Goal: Task Accomplishment & Management: Manage account settings

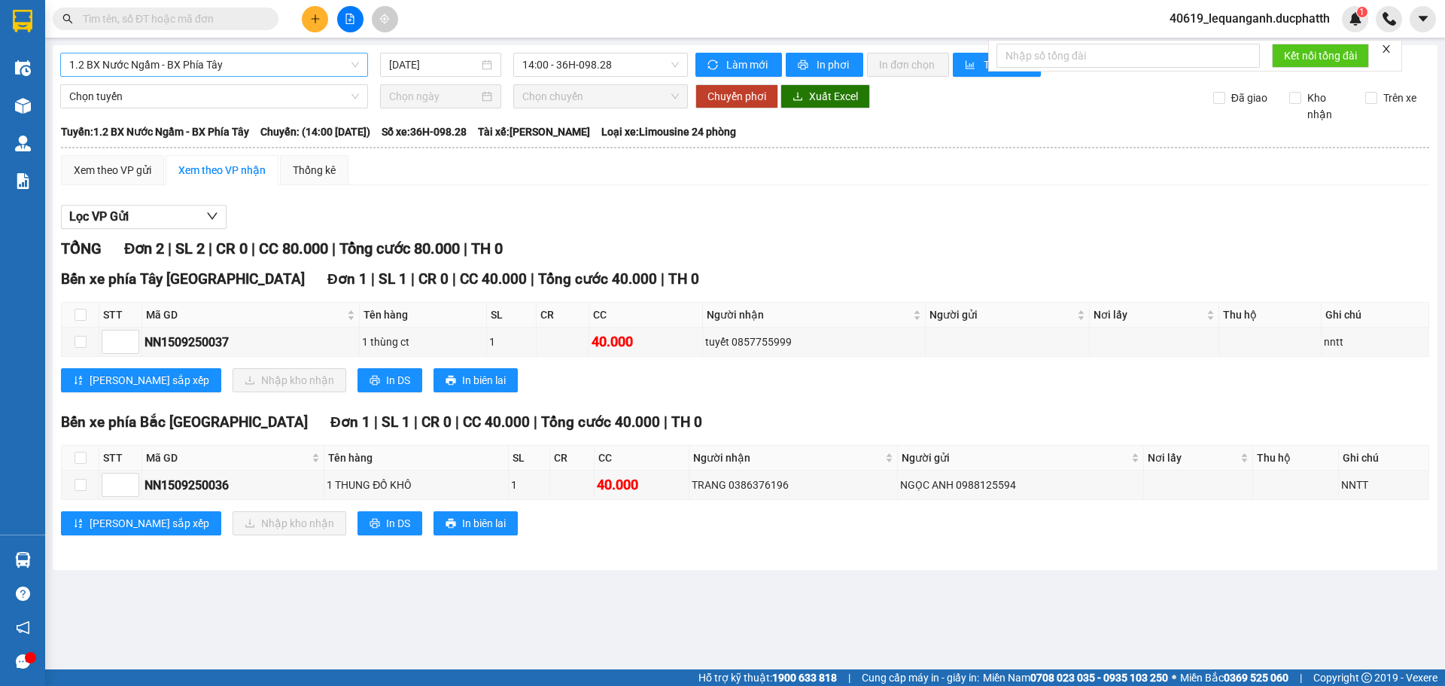
click at [239, 72] on span "1.2 BX Nước Ngầm - BX Phía Tây" at bounding box center [214, 64] width 290 height 23
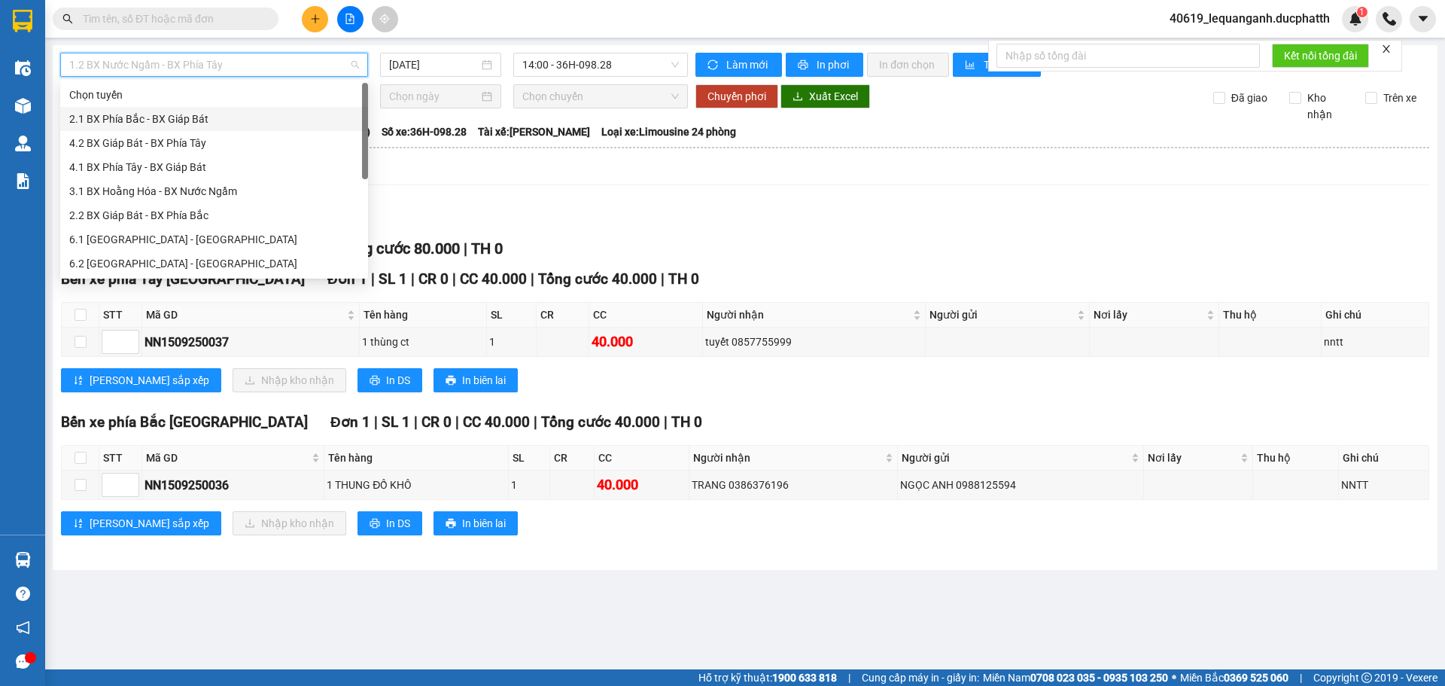
click at [167, 126] on div "2.1 BX Phía Bắc - BX Giáp Bát" at bounding box center [214, 119] width 290 height 17
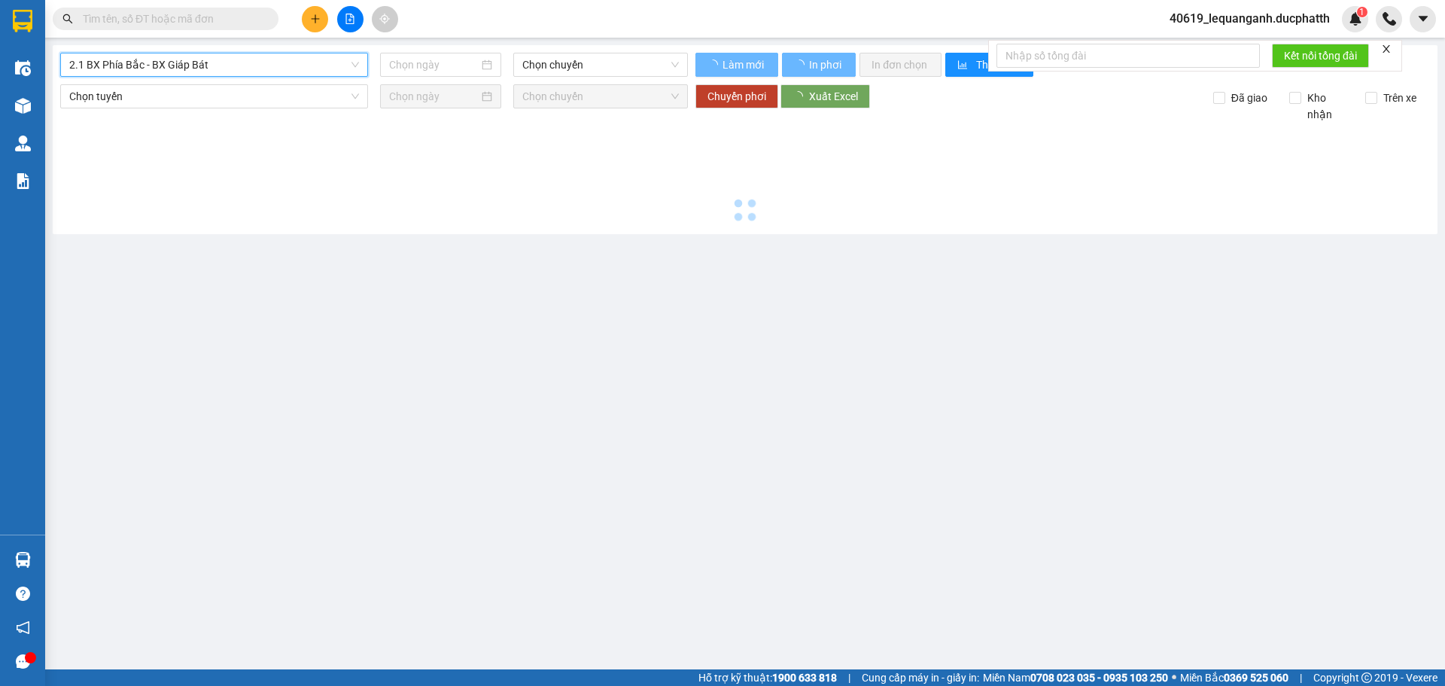
type input "[DATE]"
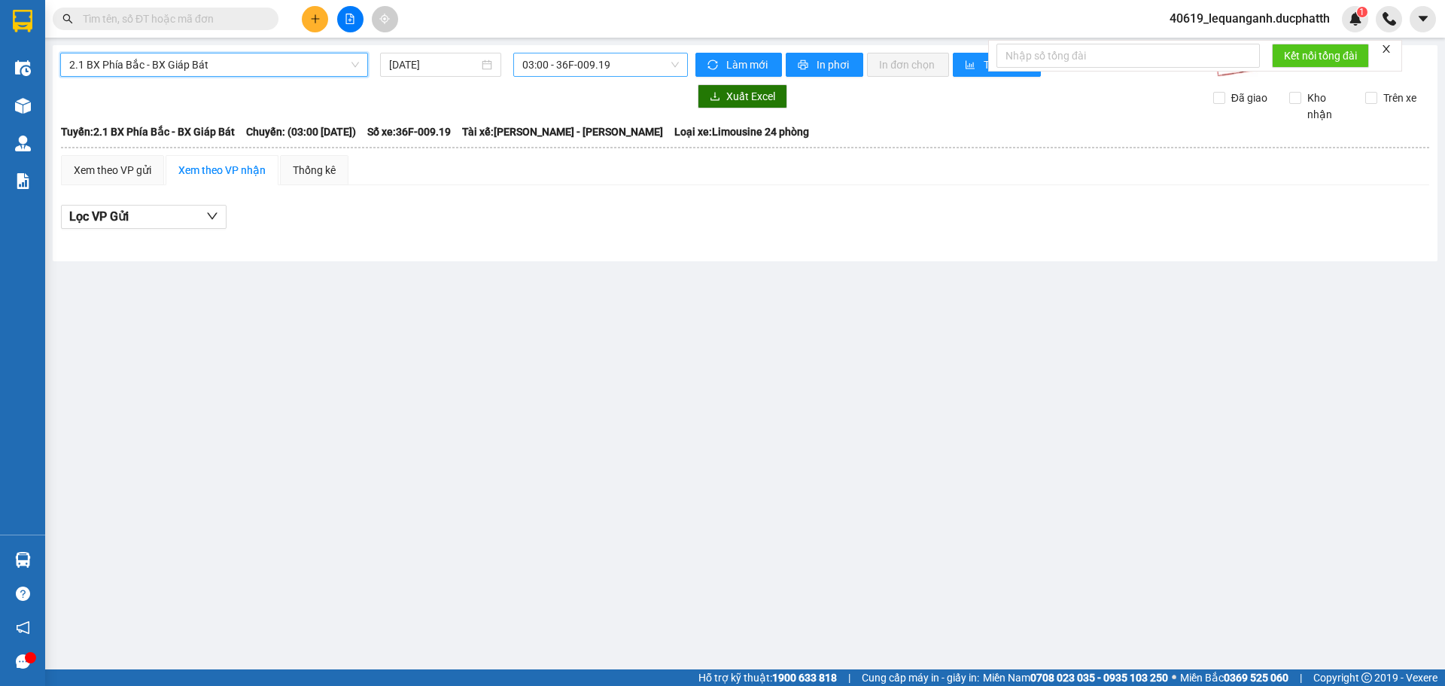
click at [566, 56] on span "03:00 - 36F-009.19" at bounding box center [600, 64] width 157 height 23
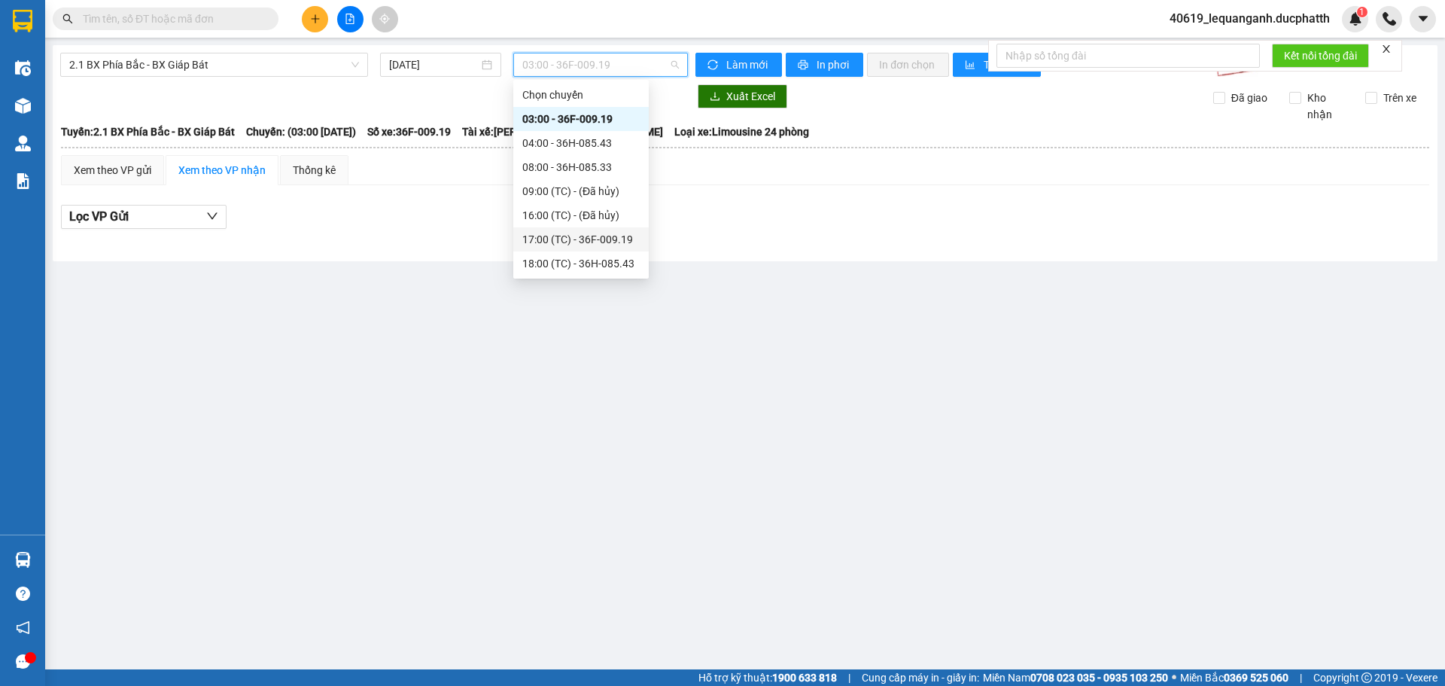
click at [574, 243] on div "17:00 (TC) - 36F-009.19" at bounding box center [580, 239] width 117 height 17
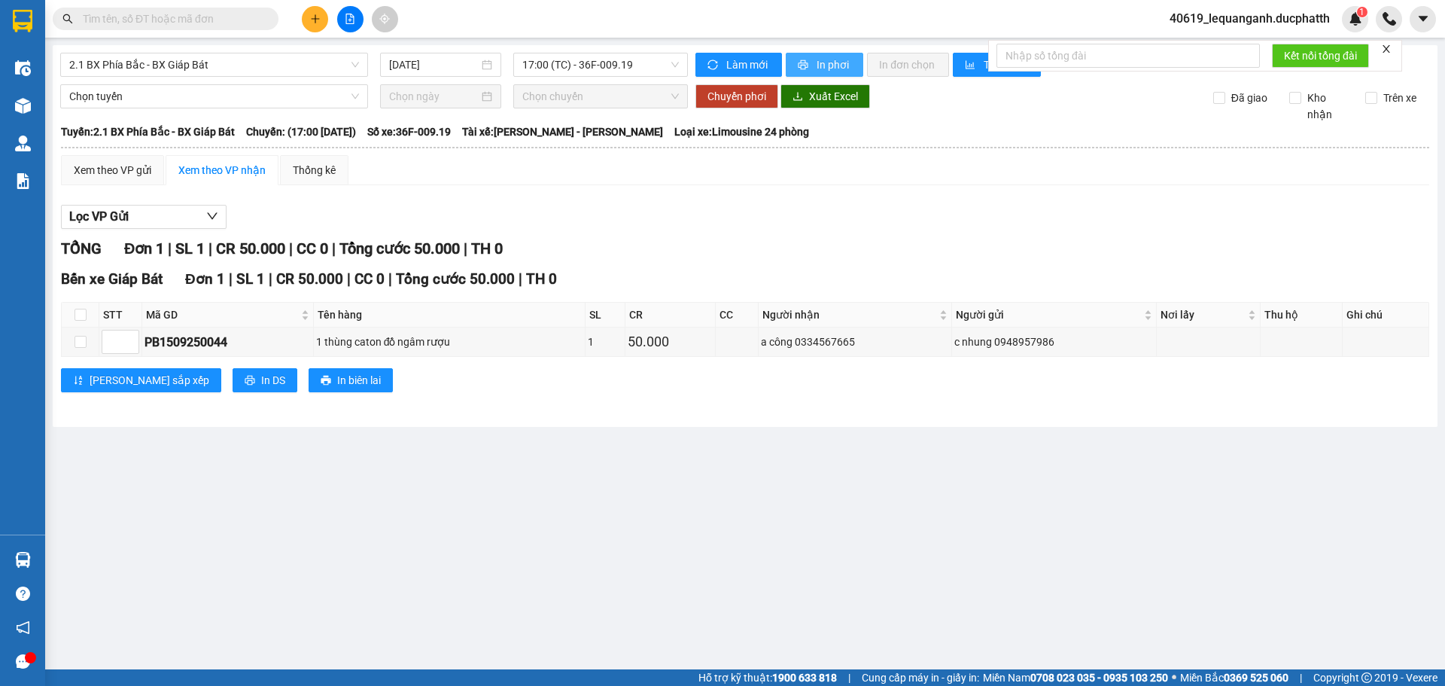
click at [812, 68] on button "In phơi" at bounding box center [825, 65] width 78 height 24
drag, startPoint x: 951, startPoint y: 582, endPoint x: 866, endPoint y: 593, distance: 85.8
drag, startPoint x: 866, startPoint y: 593, endPoint x: 697, endPoint y: 509, distance: 189.2
click at [694, 510] on main "2.1 BX Phía Bắc - BX Giáp Bát [DATE] 17:00 (TC) - 36F-009.19 Làm mới In phơi In…" at bounding box center [722, 334] width 1445 height 669
click at [263, 26] on span at bounding box center [267, 19] width 9 height 17
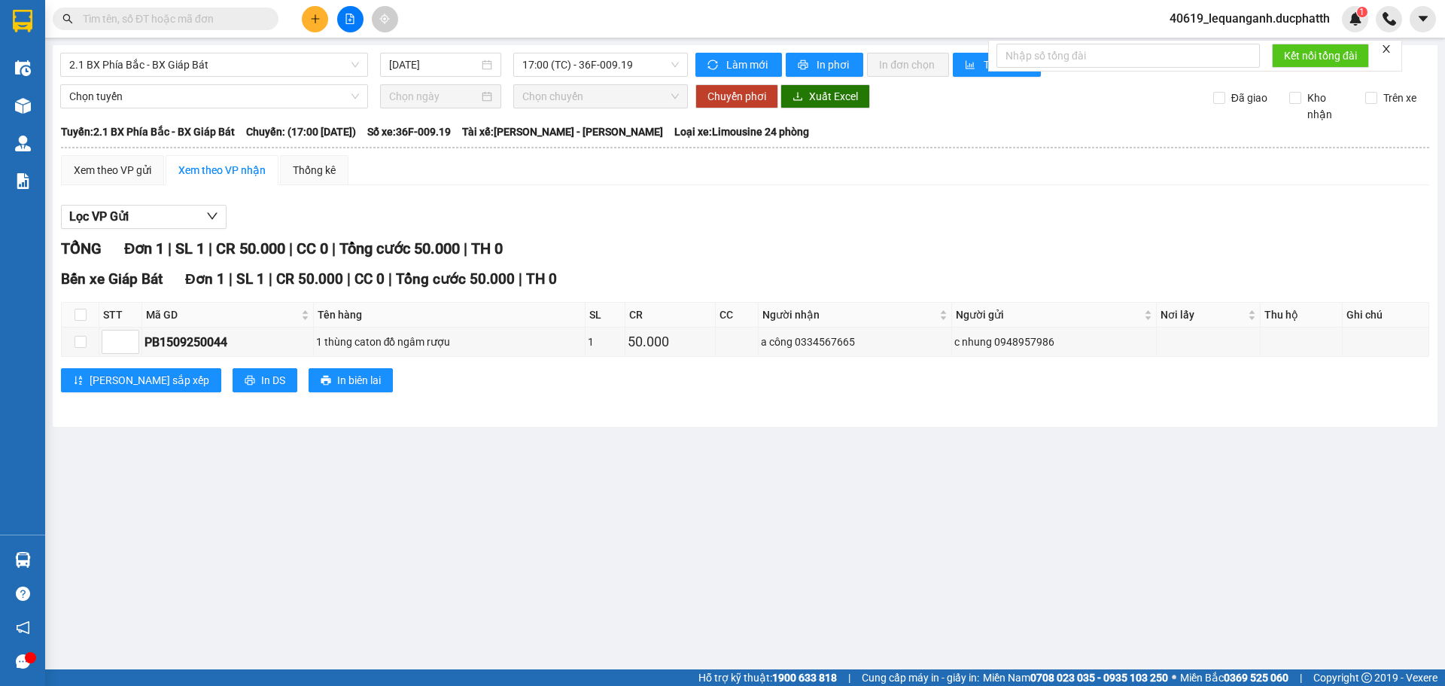
click at [258, 19] on input "text" at bounding box center [172, 19] width 178 height 17
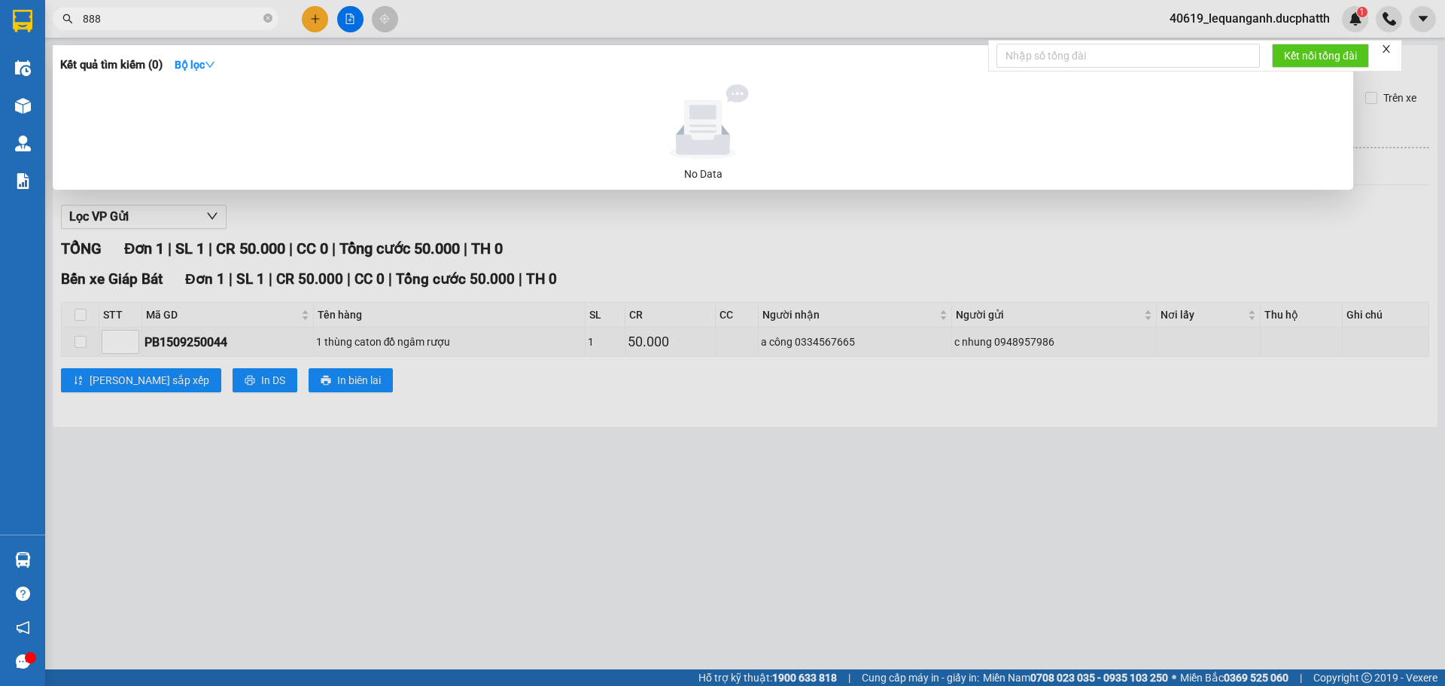
type input "888"
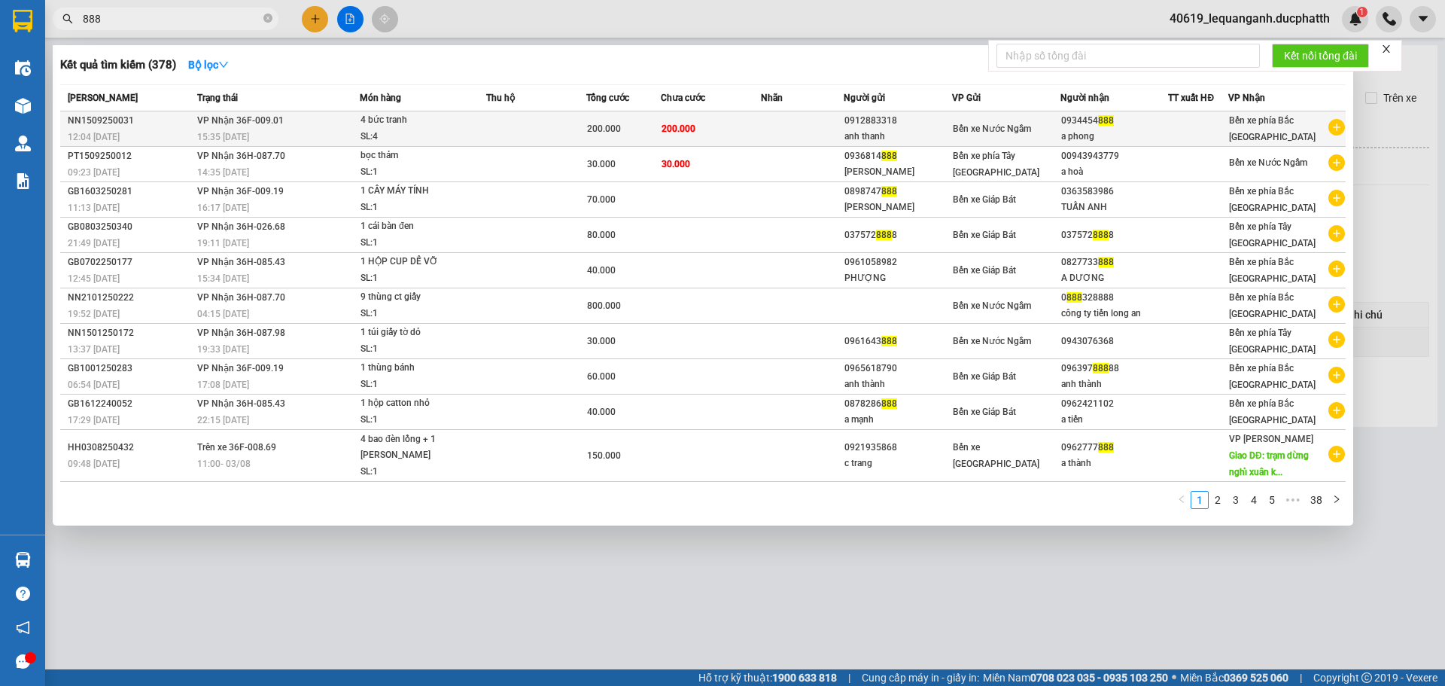
click at [401, 130] on div "SL: 4" at bounding box center [417, 137] width 113 height 17
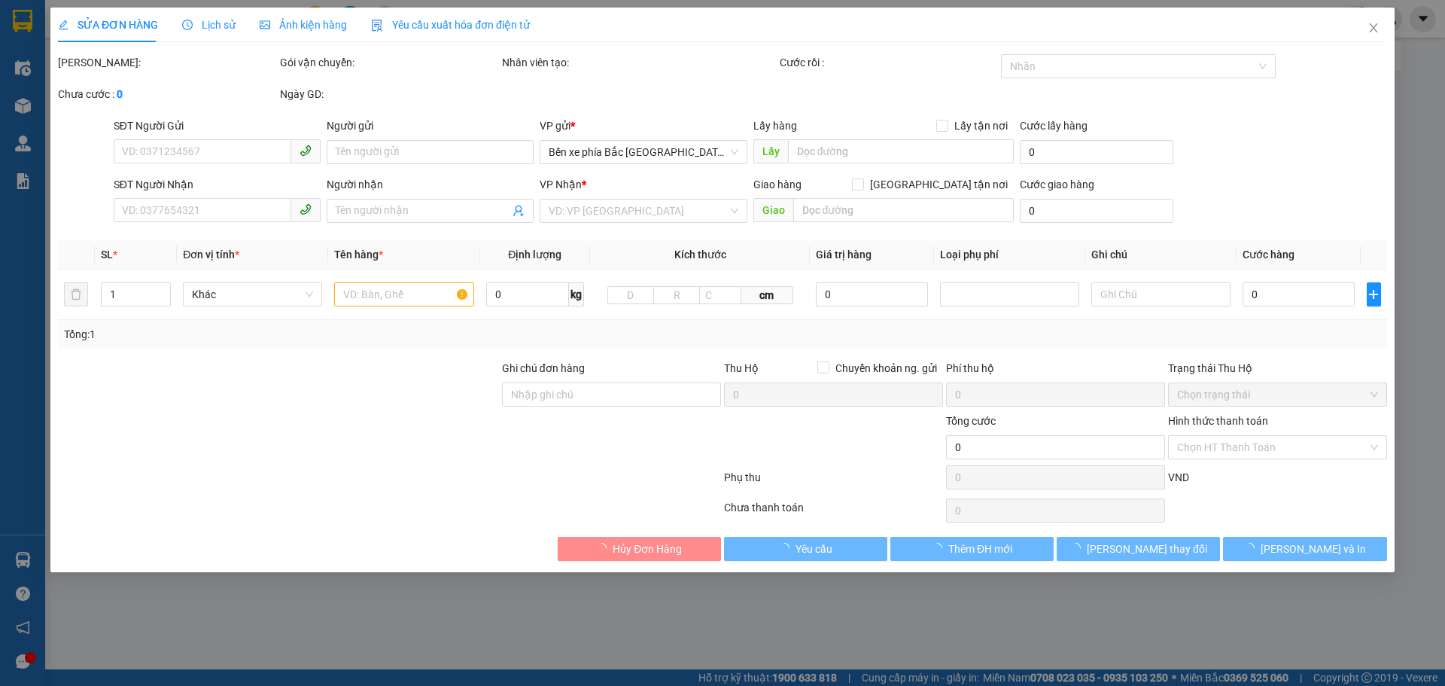
type input "0912883318"
type input "anh thanh"
type input "0934454888"
type input "a phong"
type input "200.000"
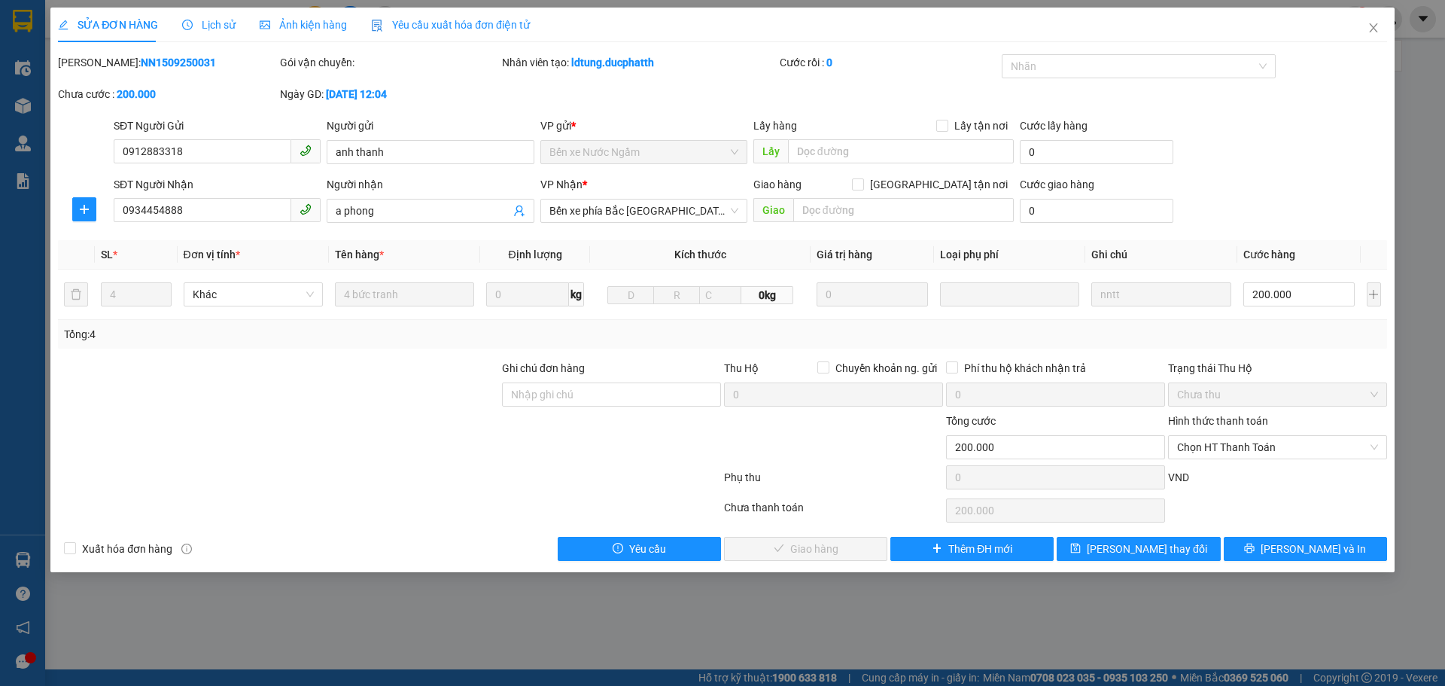
click at [404, 420] on div at bounding box center [278, 438] width 444 height 53
drag, startPoint x: 1293, startPoint y: 447, endPoint x: 1284, endPoint y: 462, distance: 17.6
click at [1293, 448] on span "Chọn HT Thanh Toán" at bounding box center [1277, 447] width 201 height 23
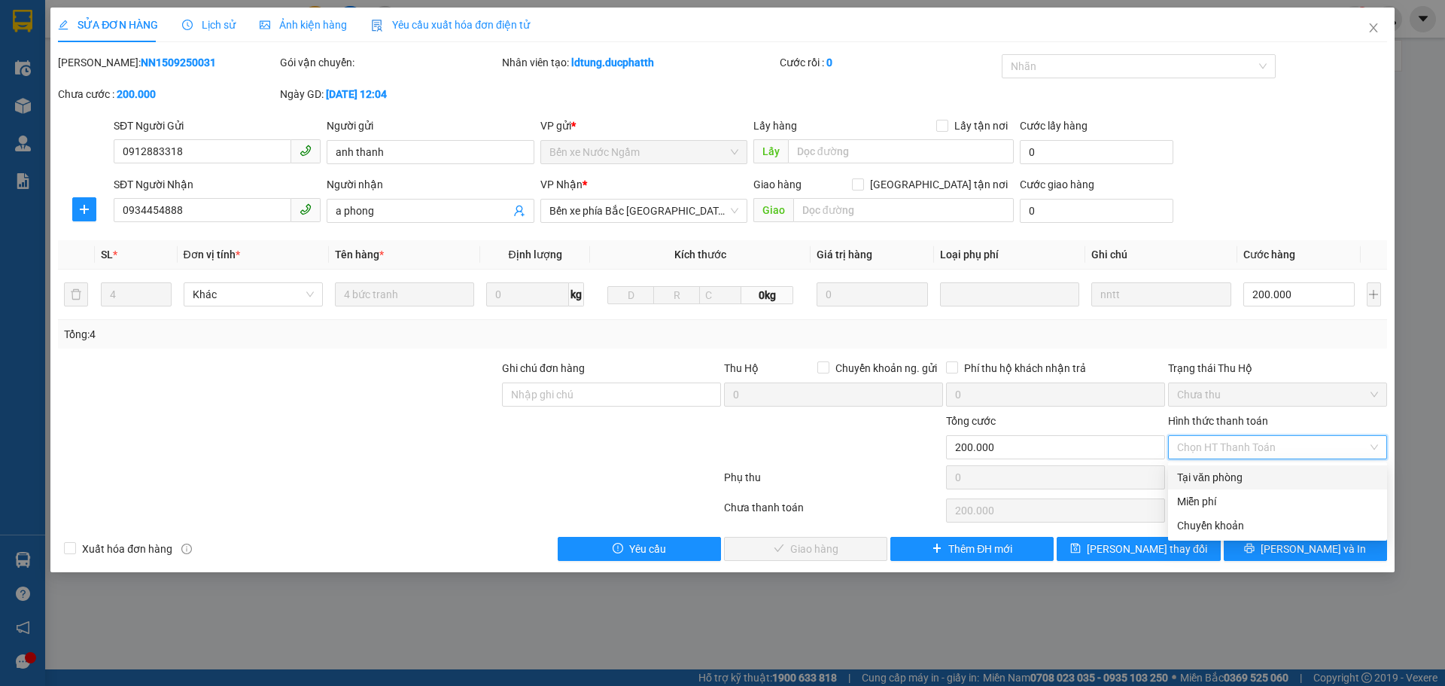
click at [1243, 486] on div "Tại văn phòng" at bounding box center [1277, 477] width 219 height 24
type input "0"
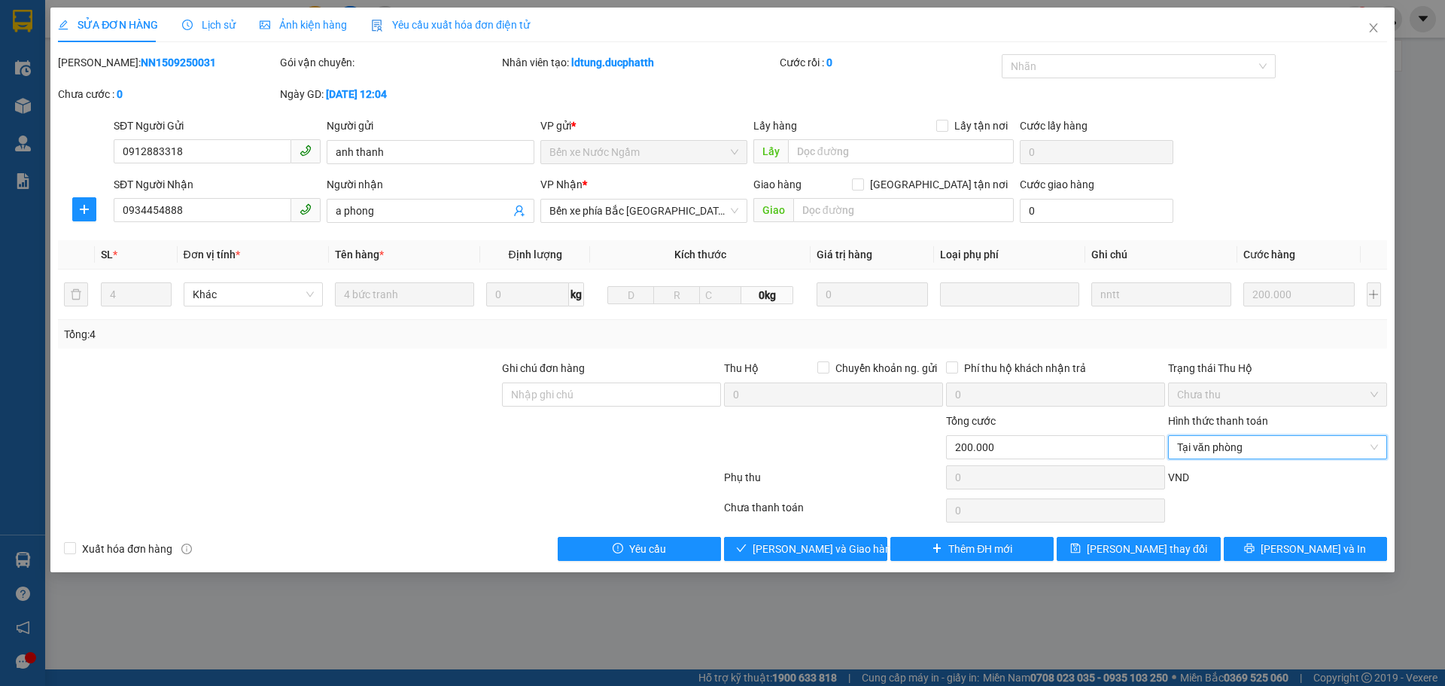
click at [1214, 434] on div "Hình thức thanh toán" at bounding box center [1277, 423] width 219 height 23
click at [1219, 449] on span "Tại văn phòng" at bounding box center [1277, 447] width 201 height 23
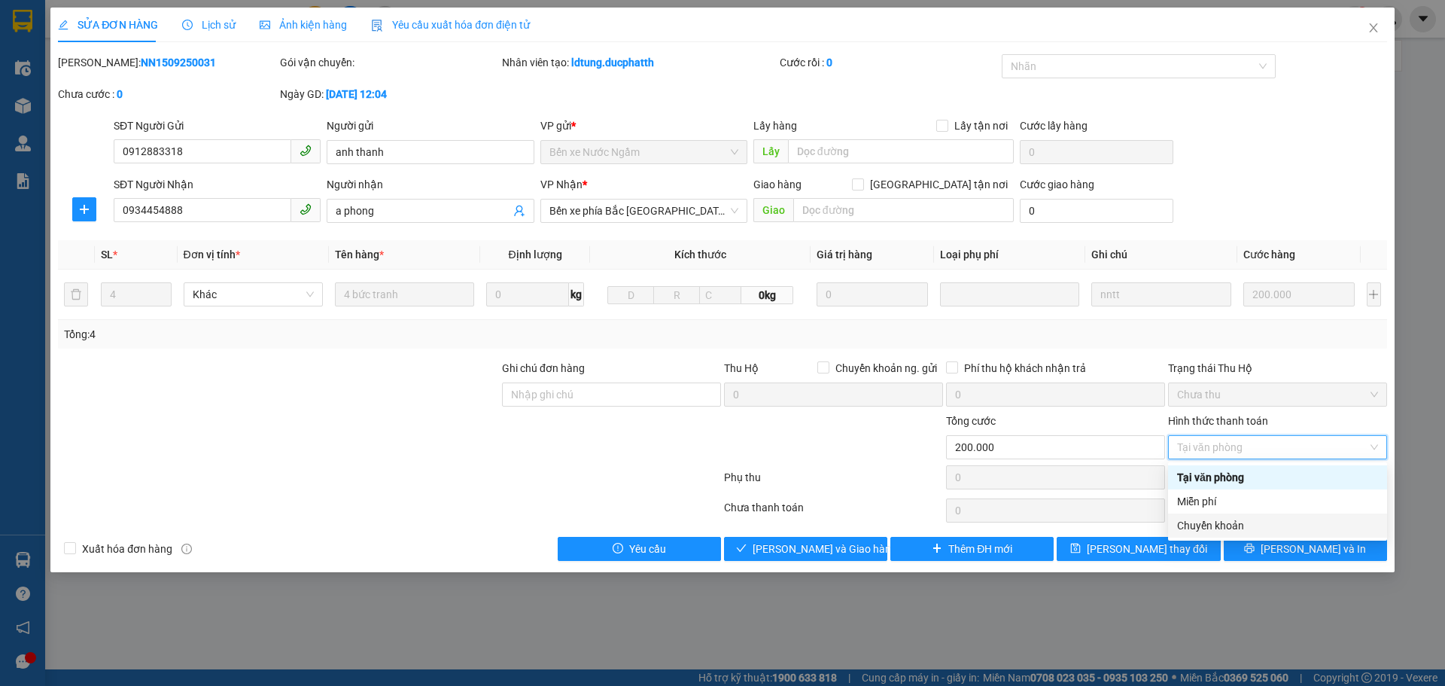
click at [1203, 523] on div "Chuyển khoản" at bounding box center [1277, 525] width 201 height 17
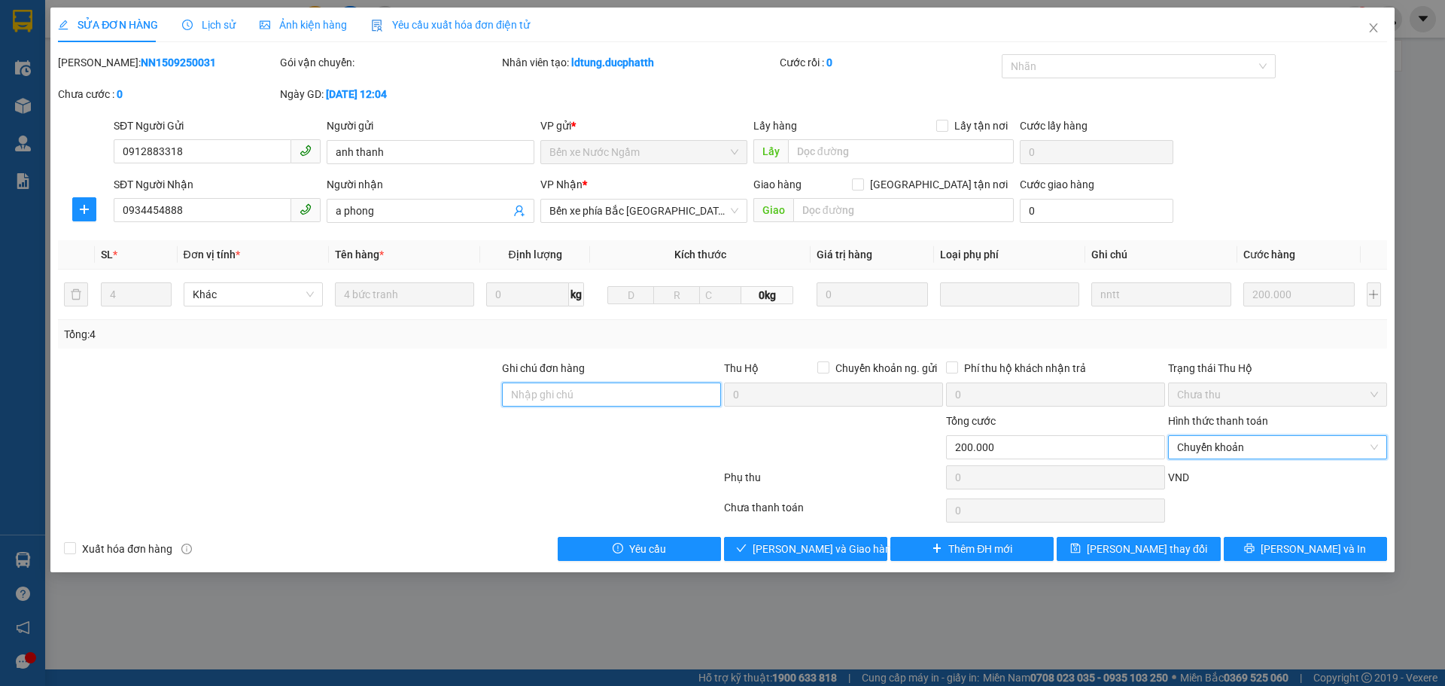
click at [564, 392] on input "Ghi chú đơn hàng" at bounding box center [611, 394] width 219 height 24
type input "ck [DATE] 16h08 -"
click at [601, 402] on input "ck [DATE] 16h08 -" at bounding box center [611, 394] width 219 height 24
click at [604, 401] on input "ck [DATE] 16h08 -" at bounding box center [611, 394] width 219 height 24
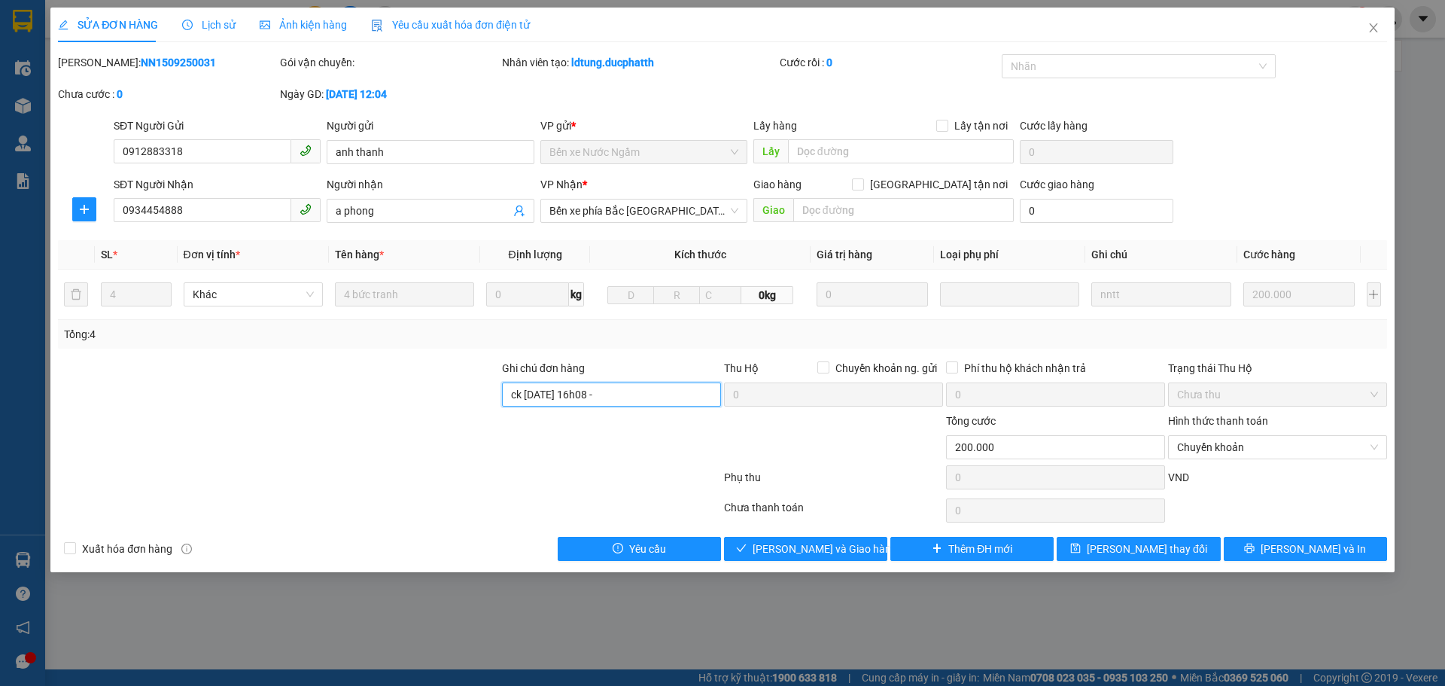
click at [604, 401] on input "ck [DATE] 16h08 -" at bounding box center [611, 394] width 219 height 24
click at [1217, 455] on span "Chuyển khoản" at bounding box center [1277, 447] width 201 height 23
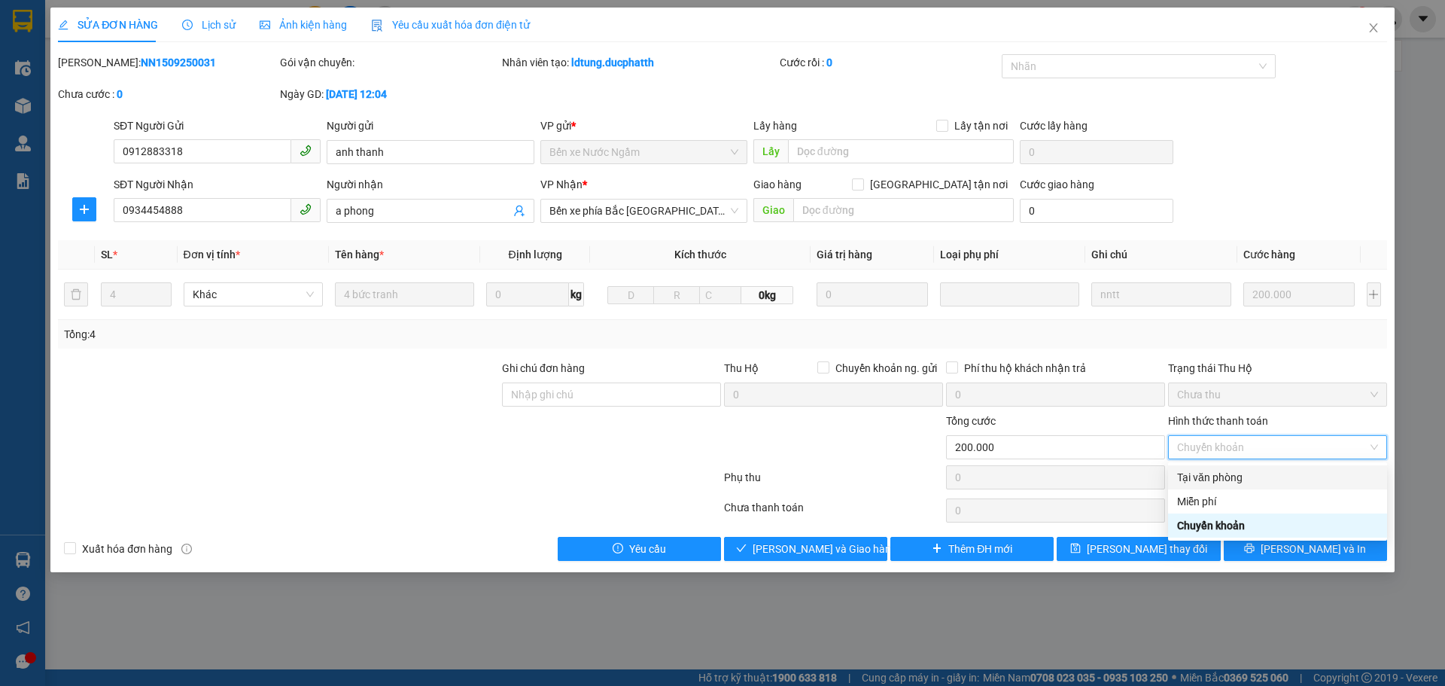
click at [1199, 477] on div "Tại văn phòng" at bounding box center [1277, 477] width 201 height 17
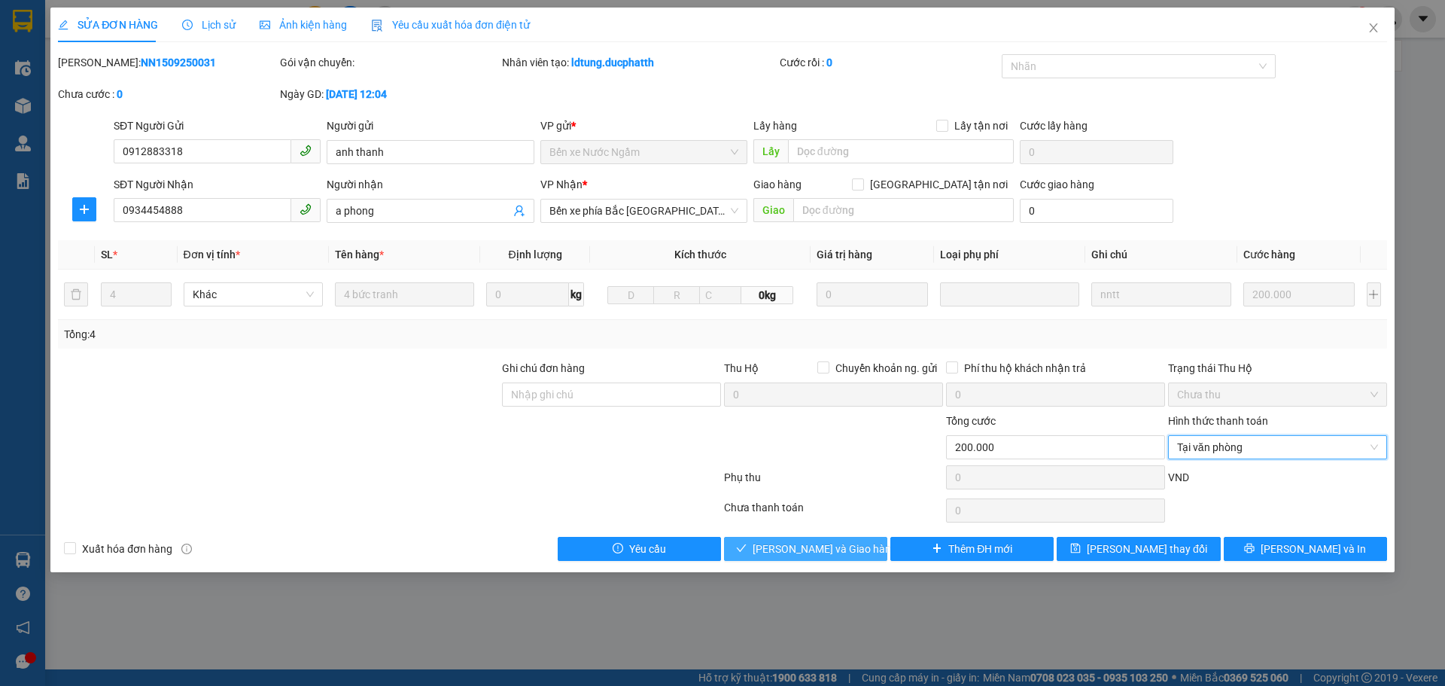
click at [771, 551] on button "[PERSON_NAME] và Giao hàng" at bounding box center [805, 549] width 163 height 24
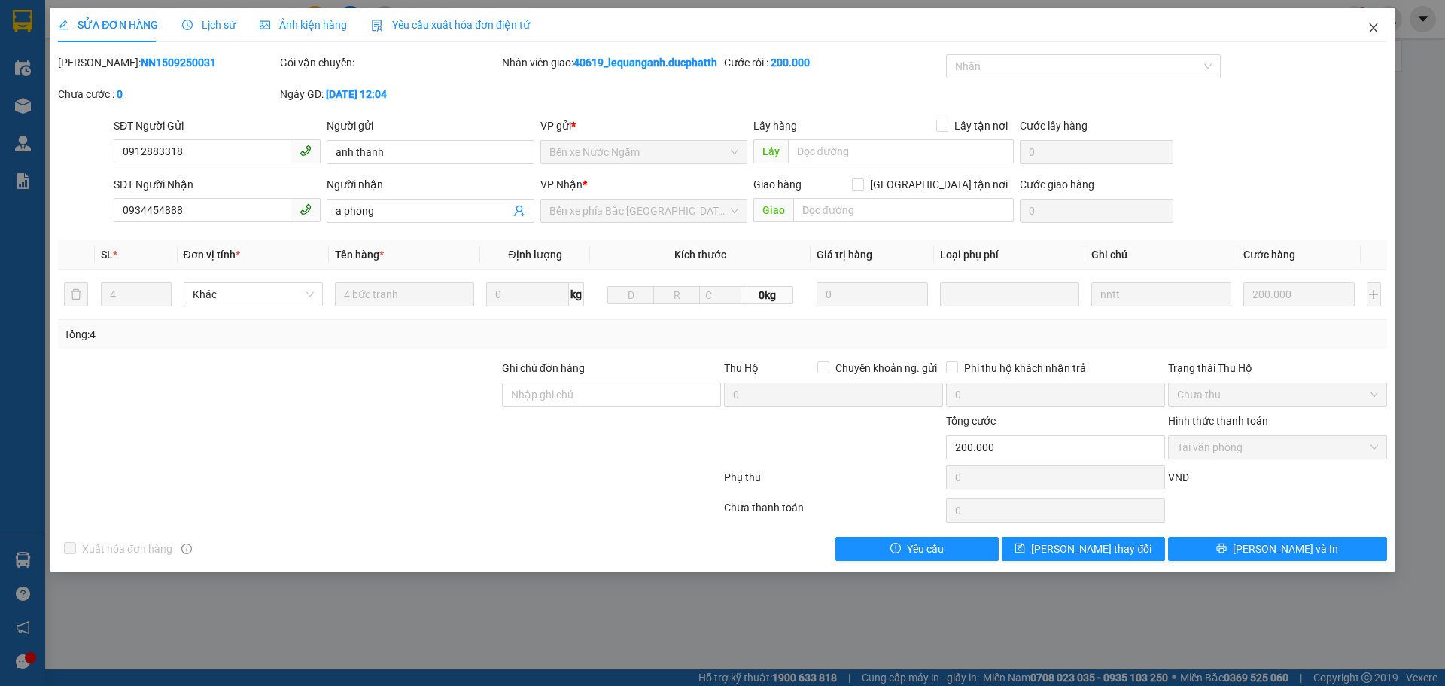
click at [1379, 24] on icon "close" at bounding box center [1374, 28] width 12 height 12
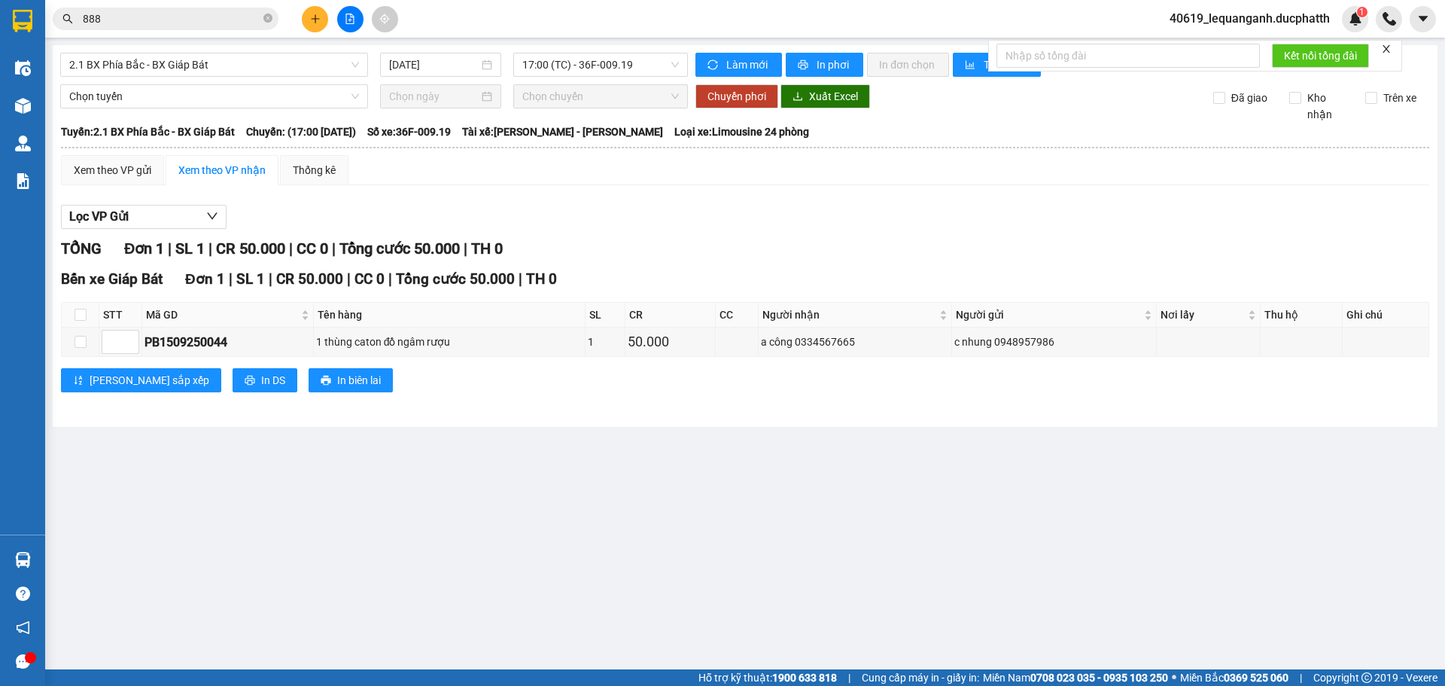
click at [187, 19] on input "888" at bounding box center [172, 19] width 178 height 17
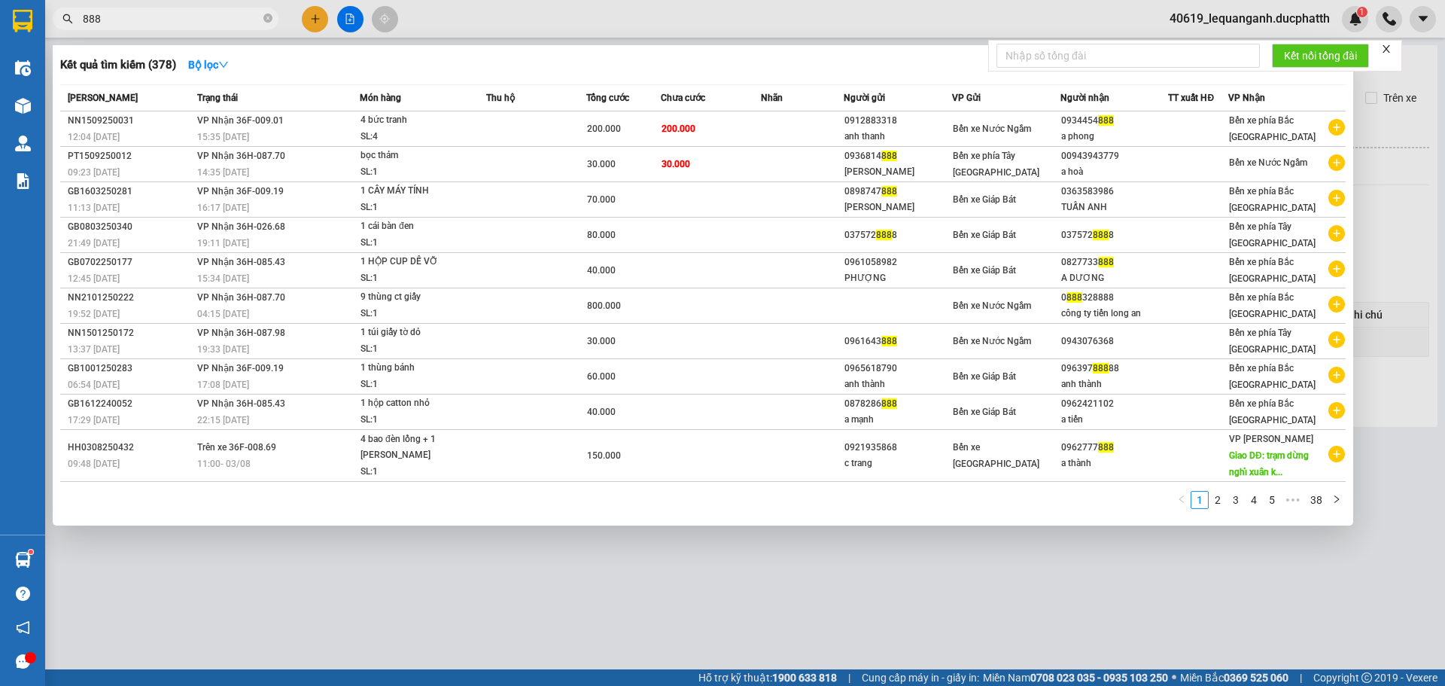
click at [187, 19] on input "888" at bounding box center [172, 19] width 178 height 17
type input "196"
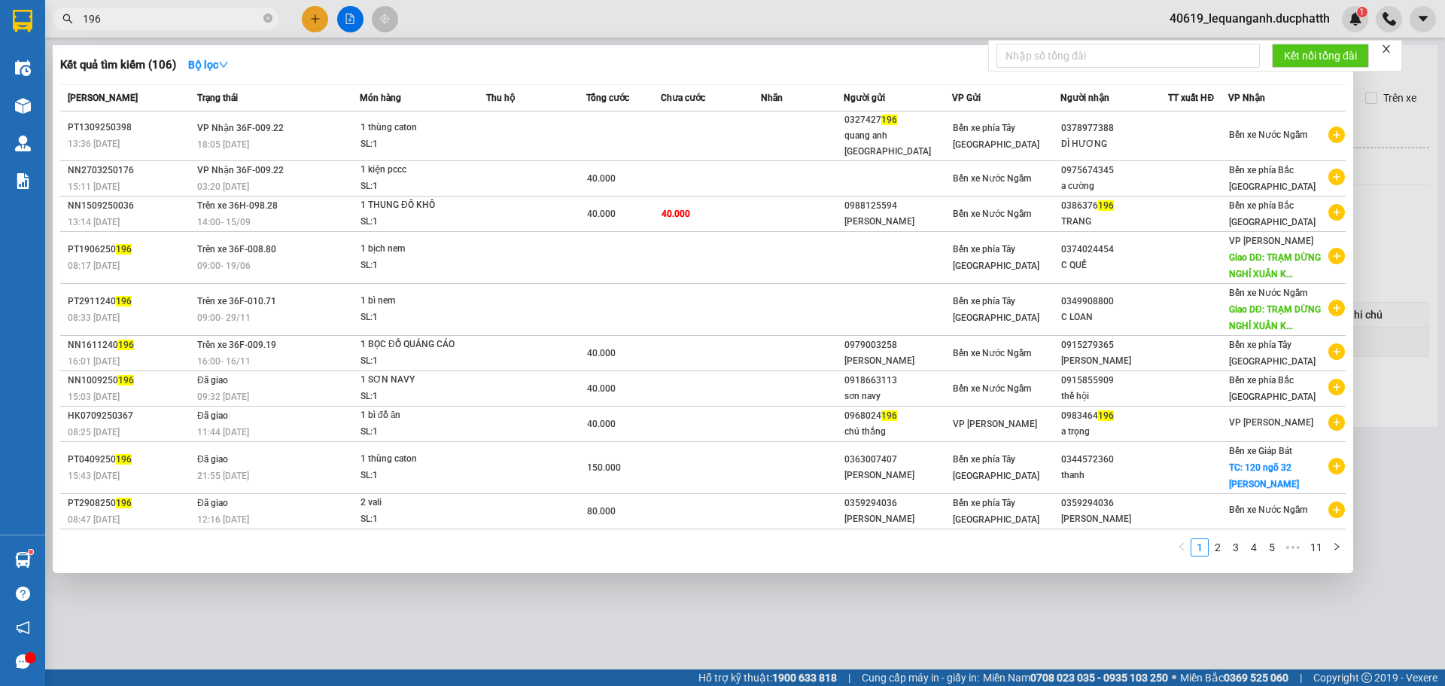
click at [221, 615] on div at bounding box center [722, 343] width 1445 height 686
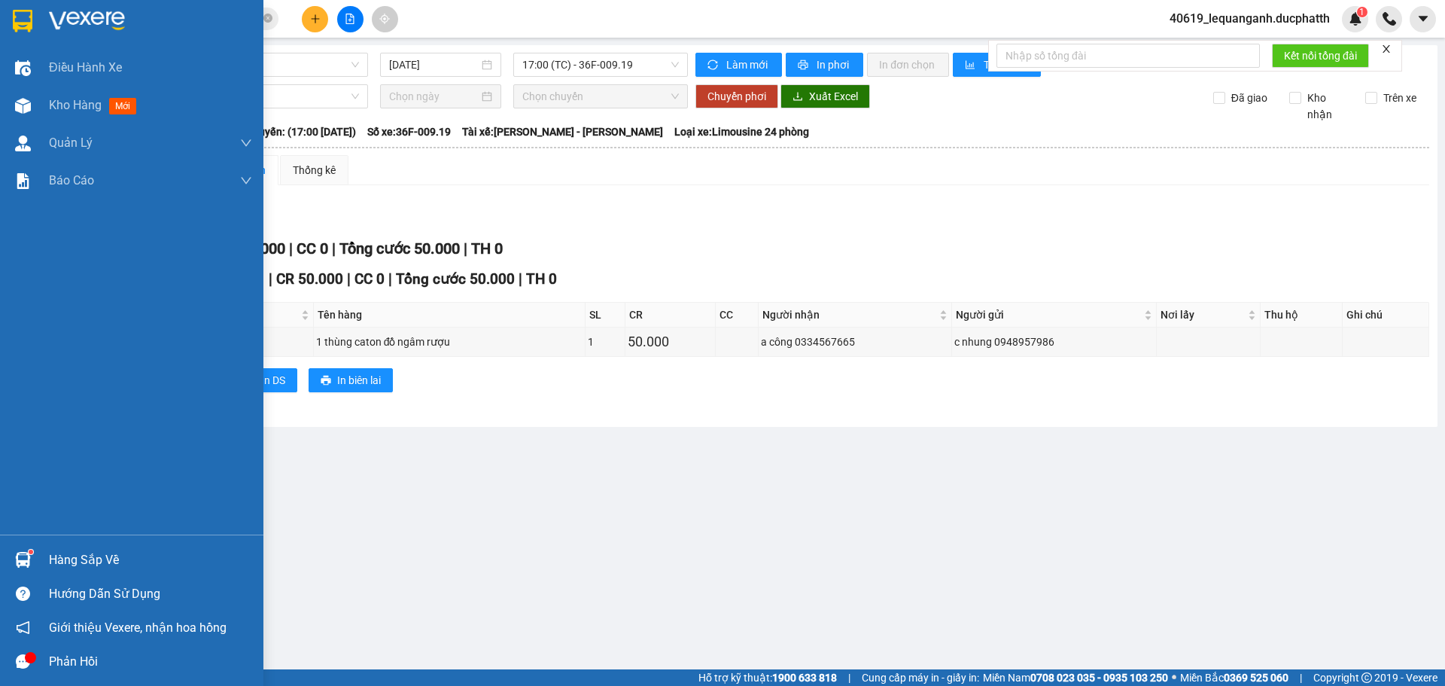
click at [36, 549] on div "Hàng sắp về" at bounding box center [131, 560] width 263 height 34
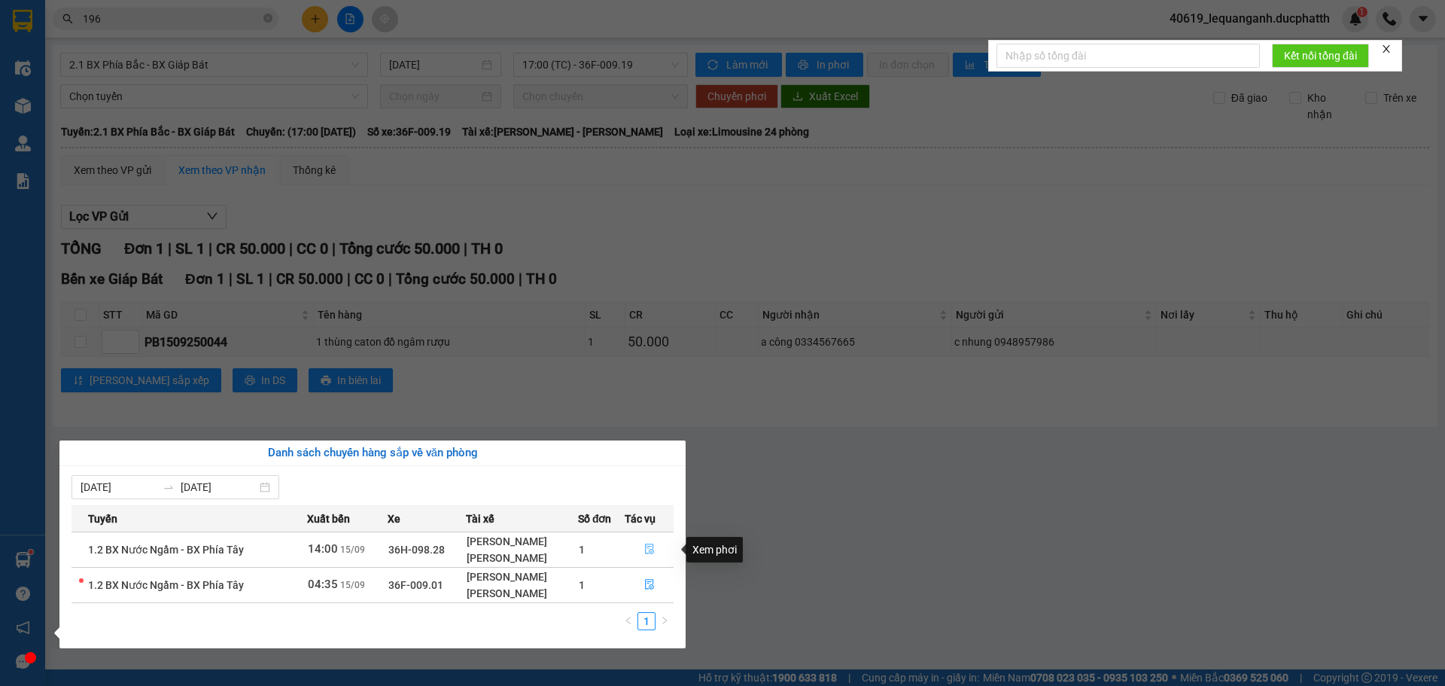
click at [651, 549] on icon "file-done" at bounding box center [649, 549] width 9 height 11
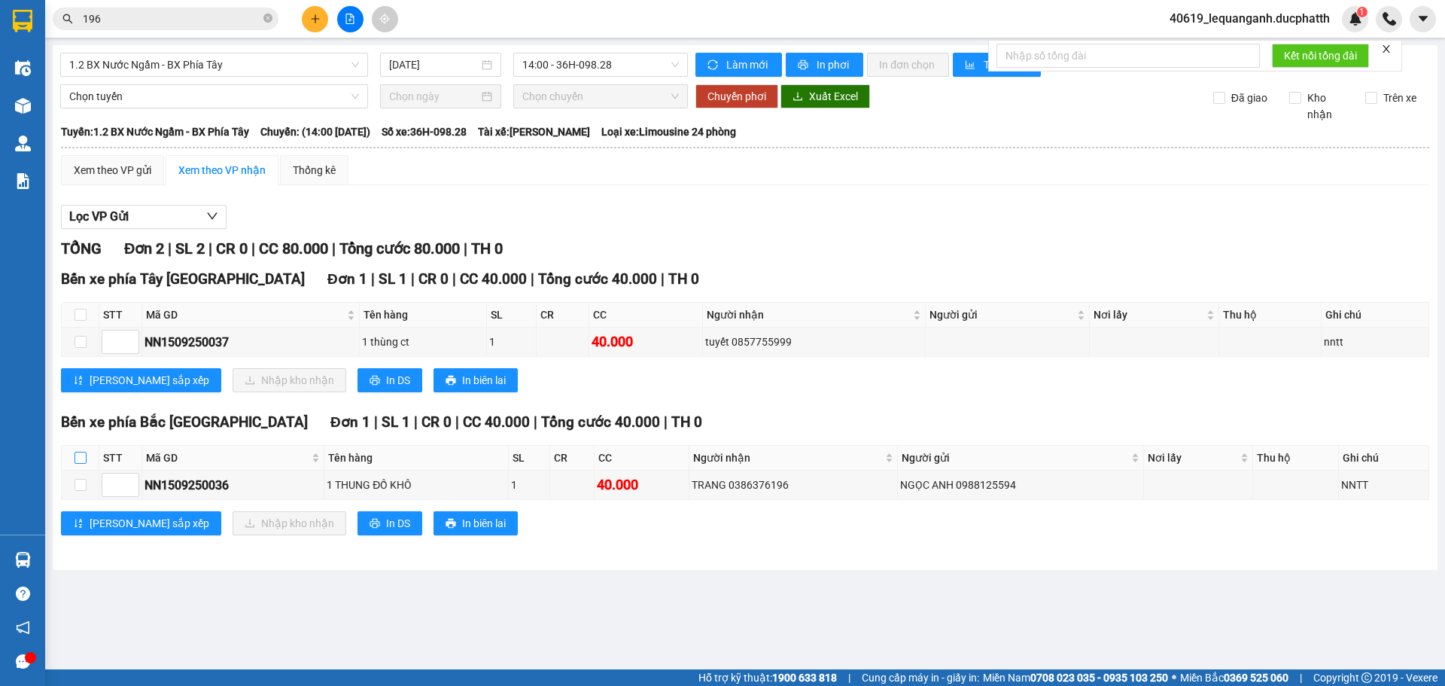
click at [79, 452] on input "checkbox" at bounding box center [81, 458] width 12 height 12
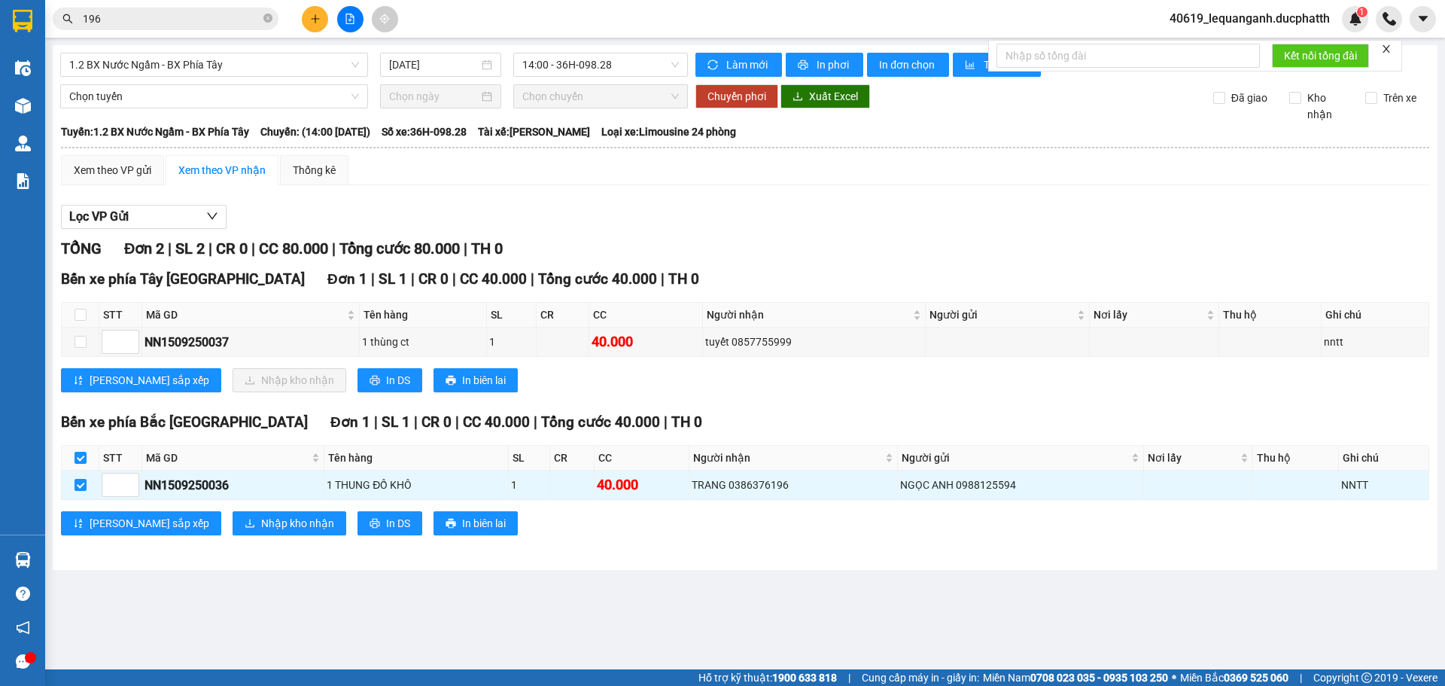
click at [291, 534] on div "[PERSON_NAME] sắp xếp Nhập kho nhận In DS In biên lai" at bounding box center [745, 523] width 1368 height 24
click at [261, 522] on span "Nhập kho nhận" at bounding box center [297, 523] width 73 height 17
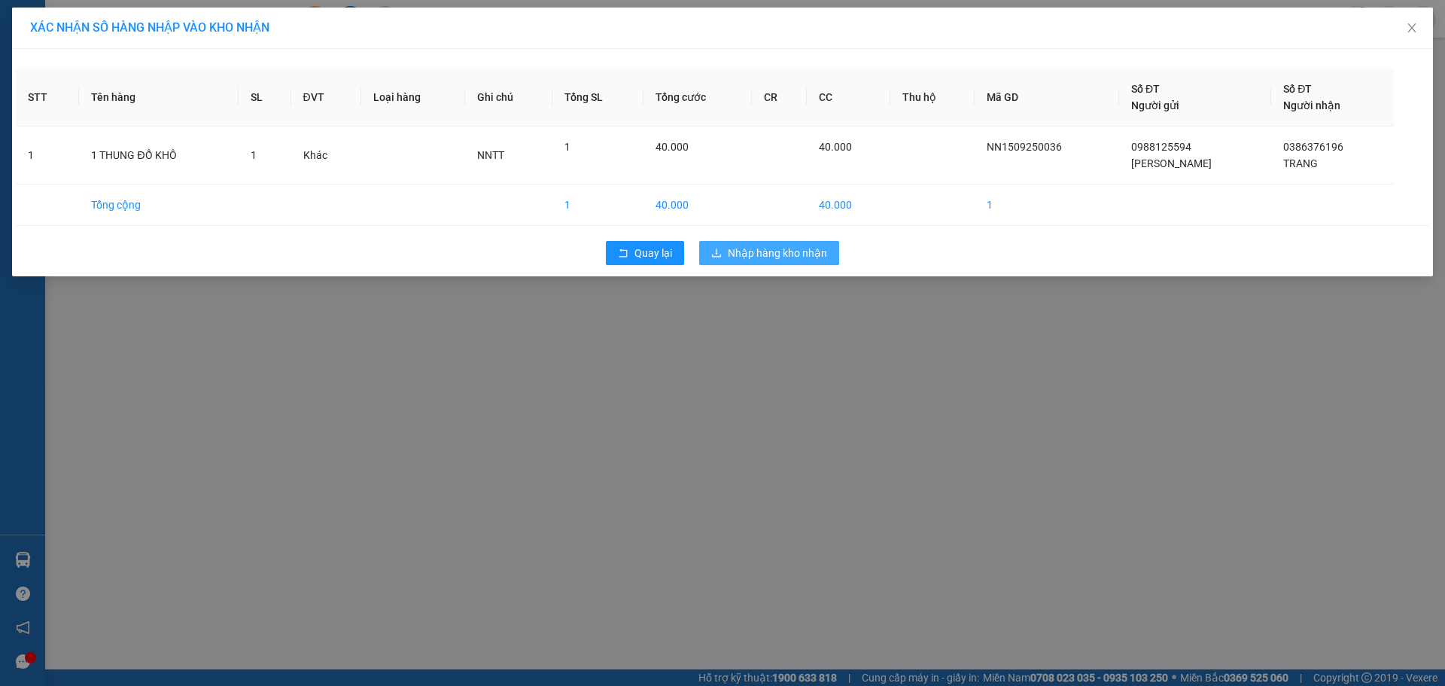
click at [732, 248] on span "Nhập hàng kho nhận" at bounding box center [777, 253] width 99 height 17
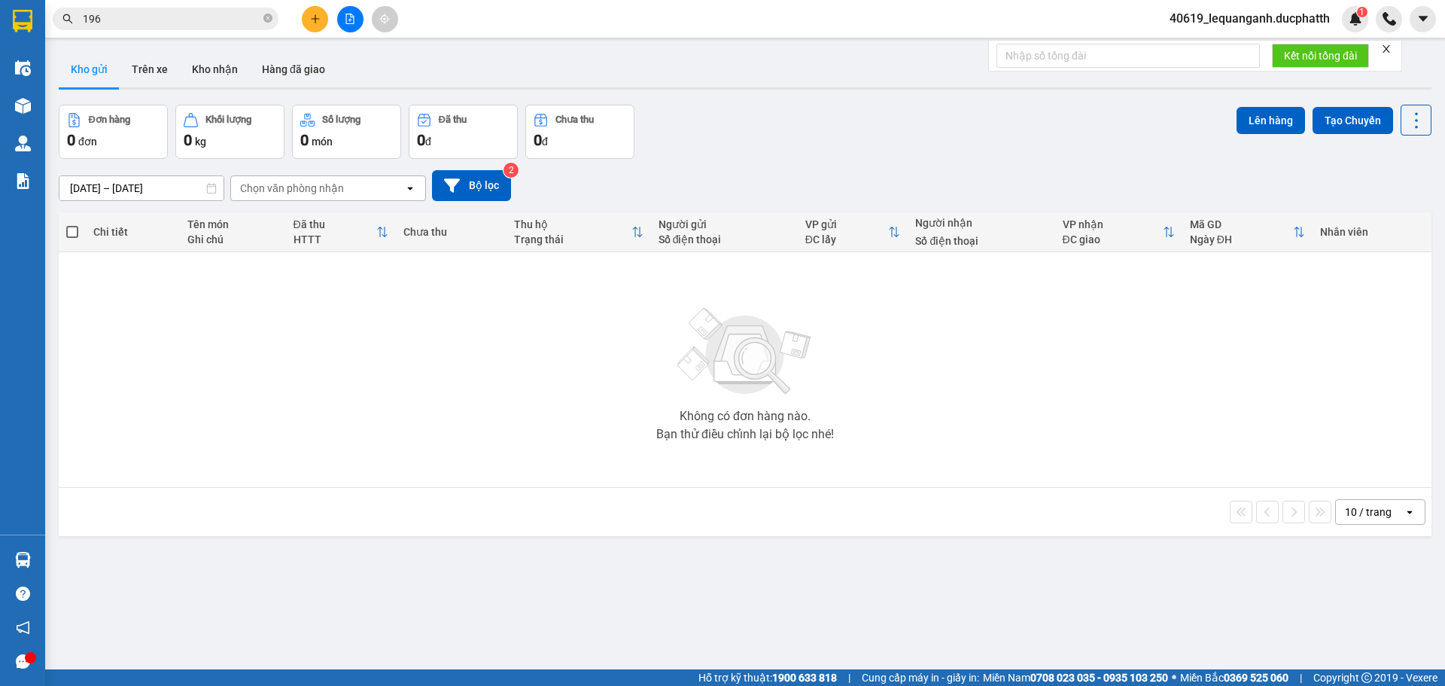
click at [1304, 318] on div "Không có đơn hàng nào. Bạn thử điều chỉnh lại bộ lọc nhé!" at bounding box center [745, 370] width 1358 height 226
